Goal: Use online tool/utility: Utilize a website feature to perform a specific function

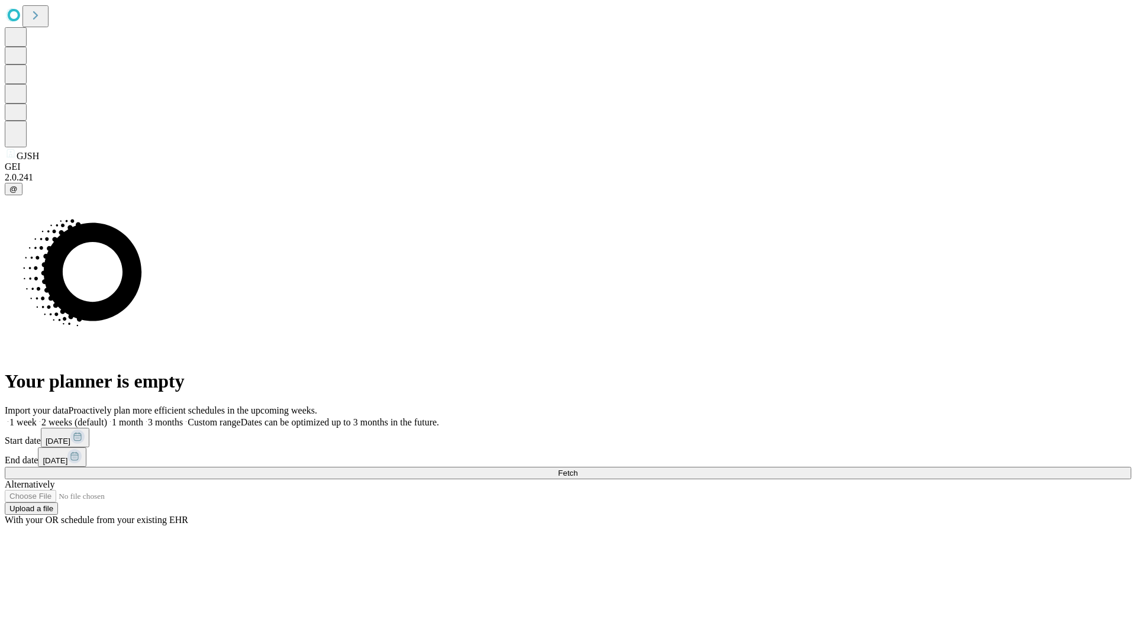
click at [578, 469] on span "Fetch" at bounding box center [568, 473] width 20 height 9
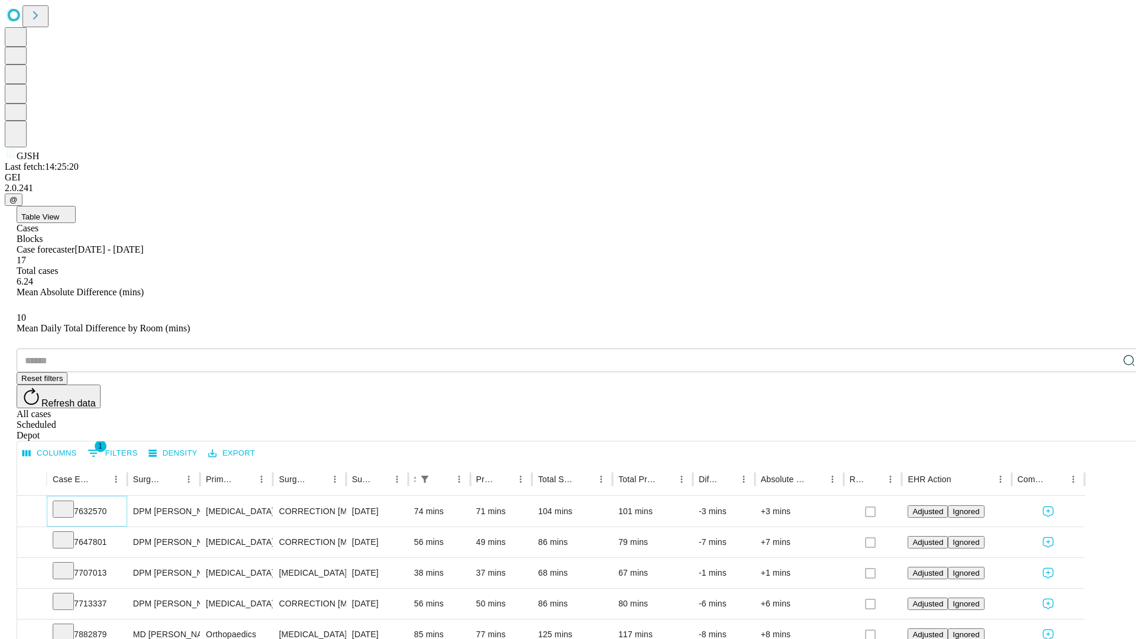
click at [69, 502] on icon at bounding box center [63, 508] width 12 height 12
